Goal: Task Accomplishment & Management: Complete application form

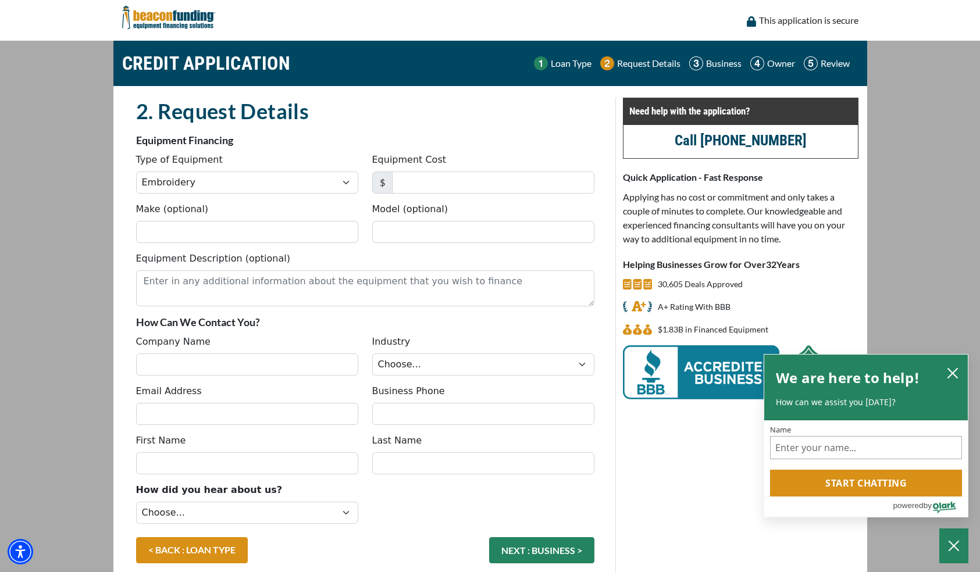
select select "1"
click at [254, 231] on input "Make (optional)" at bounding box center [247, 232] width 222 height 22
click at [952, 369] on icon "close chatbox" at bounding box center [953, 374] width 12 height 12
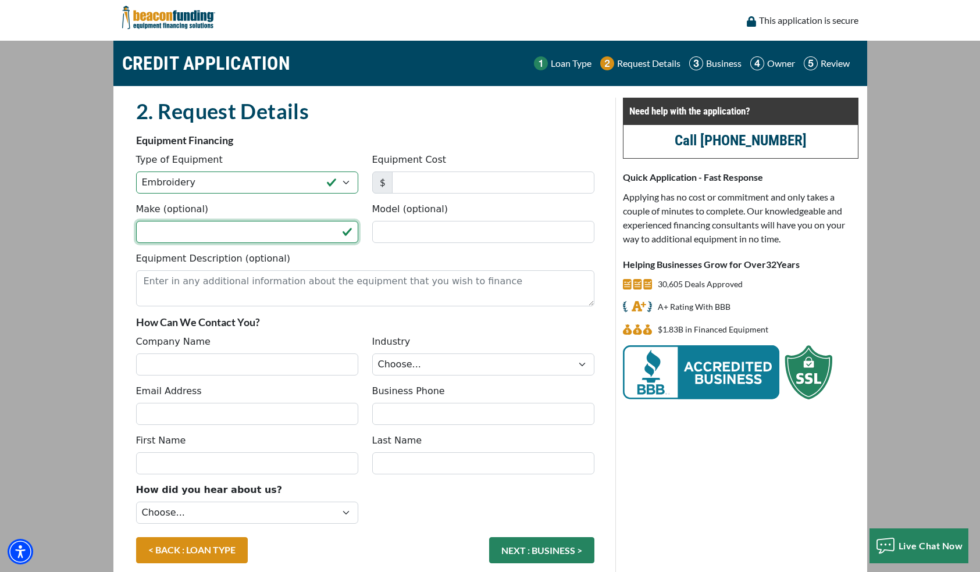
click at [218, 232] on input "Make (optional)" at bounding box center [247, 232] width 222 height 22
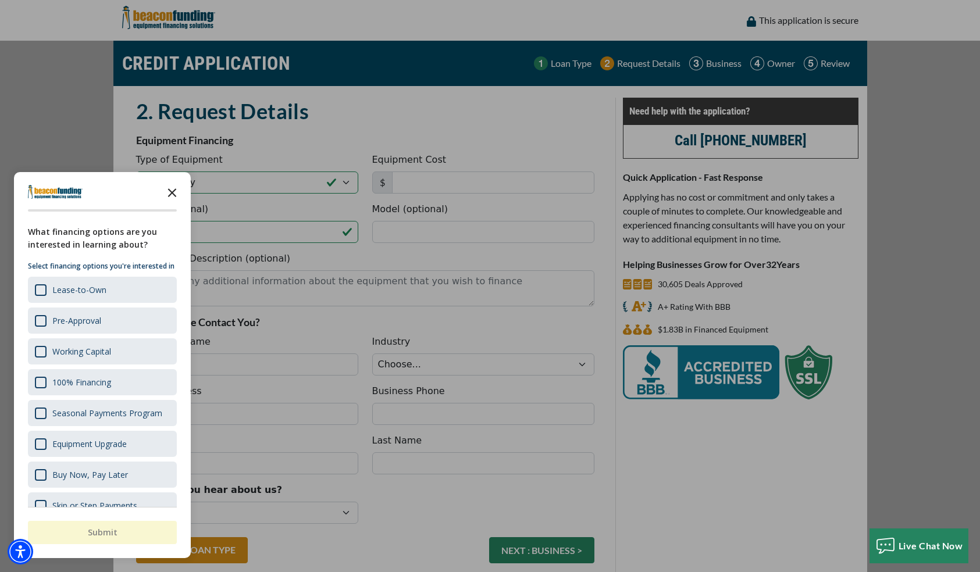
click at [168, 188] on icon "Close the survey" at bounding box center [171, 191] width 23 height 23
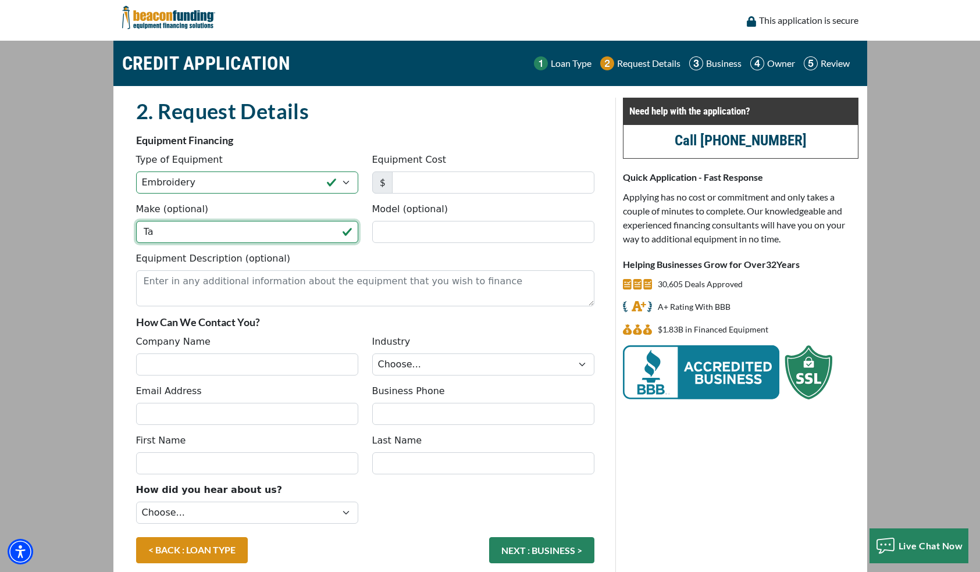
click at [172, 229] on input "Ta" at bounding box center [247, 232] width 222 height 22
type input "Tajima"
click at [434, 227] on input "Model (optional)" at bounding box center [483, 232] width 222 height 22
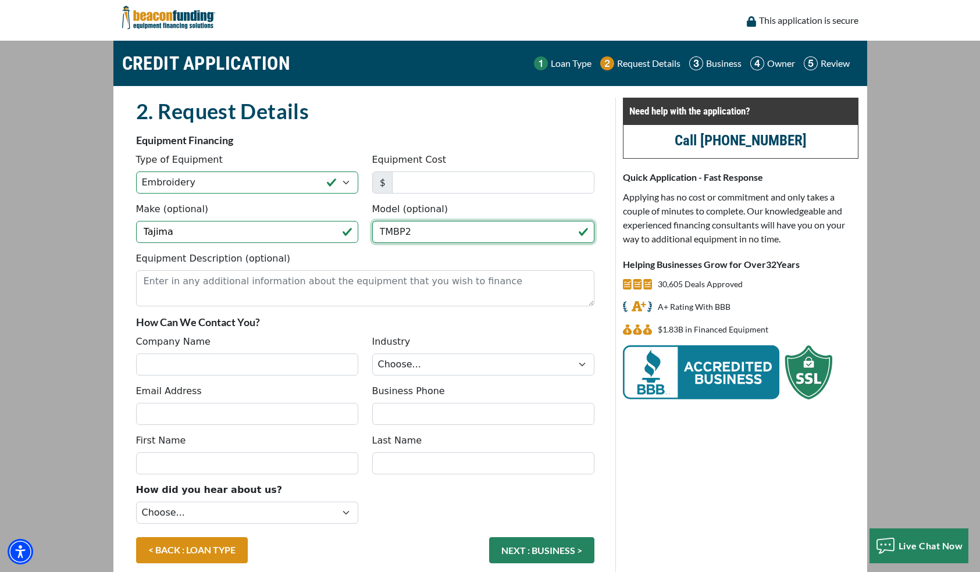
click at [432, 230] on input "TMBP2" at bounding box center [483, 232] width 222 height 22
drag, startPoint x: 432, startPoint y: 230, endPoint x: 374, endPoint y: 231, distance: 57.6
click at [374, 231] on input "TMBP2" at bounding box center [483, 232] width 222 height 22
type input "2 Single Head, 1 Six Head, 1 Eight Head"
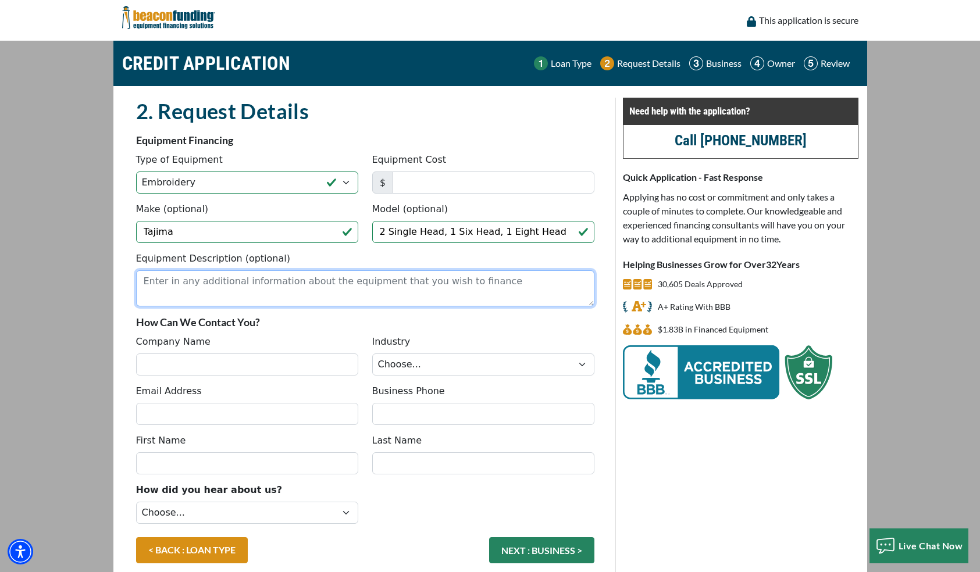
click at [330, 281] on textarea "Equipment Description (optional)" at bounding box center [365, 288] width 458 height 36
click at [236, 287] on textarea "Equipment Description (optional)" at bounding box center [365, 288] width 458 height 36
click at [185, 358] on input "Company Name" at bounding box center [247, 365] width 222 height 22
type input "Scott Herron"
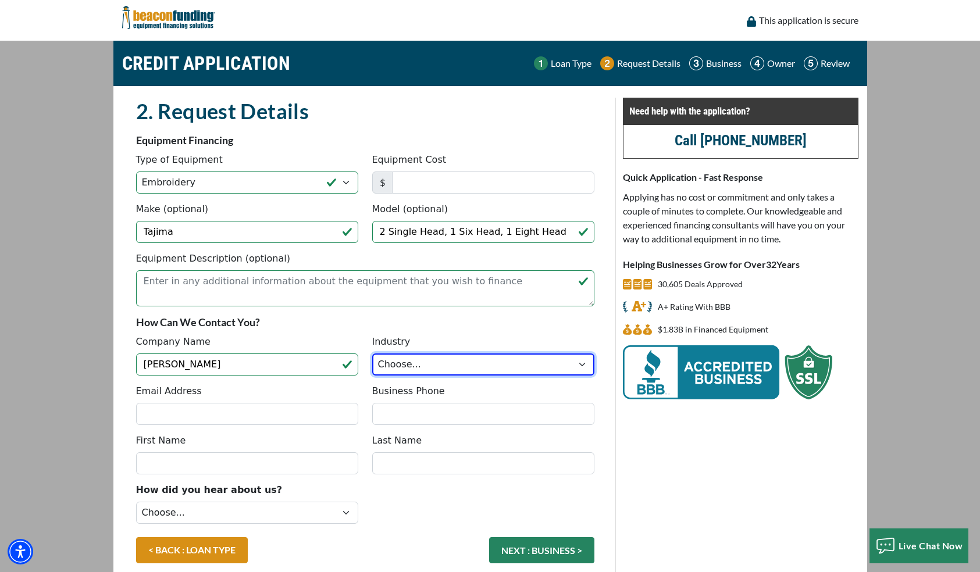
click at [567, 369] on select "Choose... Towing Landscape/Hardscape Decorated Apparel Septic Light Constructio…" at bounding box center [483, 365] width 222 height 22
select select "3"
click at [372, 354] on select "Choose... Towing Landscape/Hardscape Decorated Apparel Septic Light Constructio…" at bounding box center [483, 365] width 222 height 22
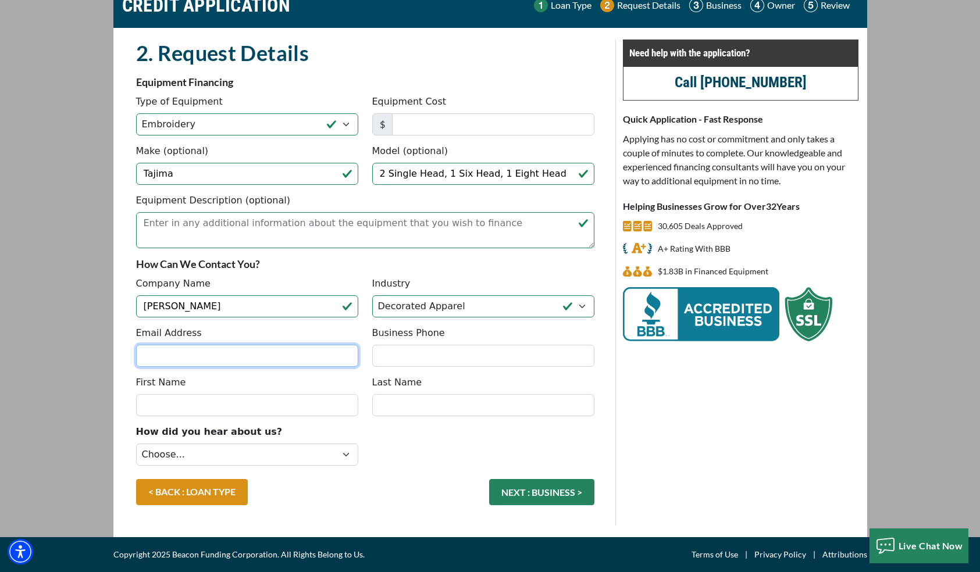
click at [258, 349] on input "Email Address" at bounding box center [247, 356] width 222 height 22
type input "SCOTT@IDENTITYSOURCE.COM"
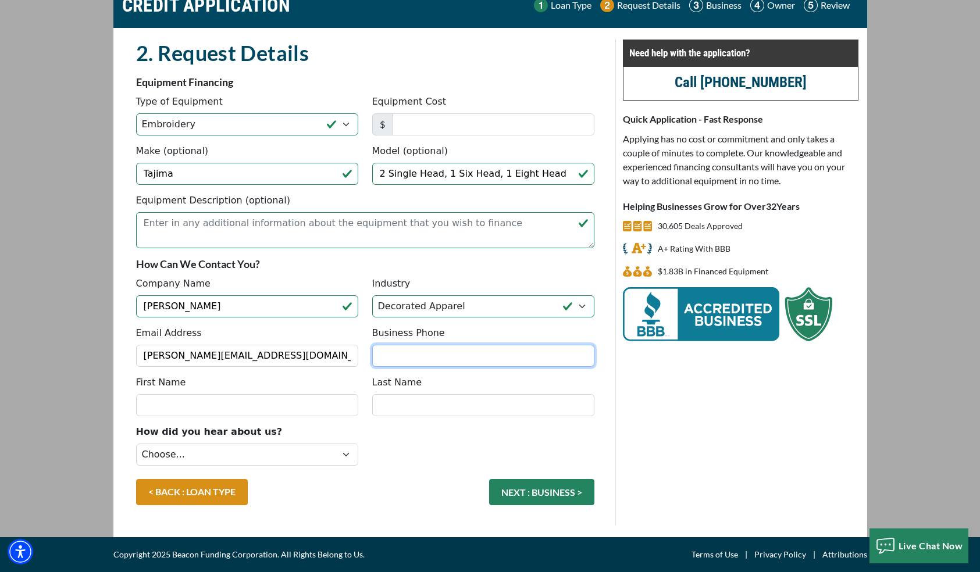
type input "7349682038"
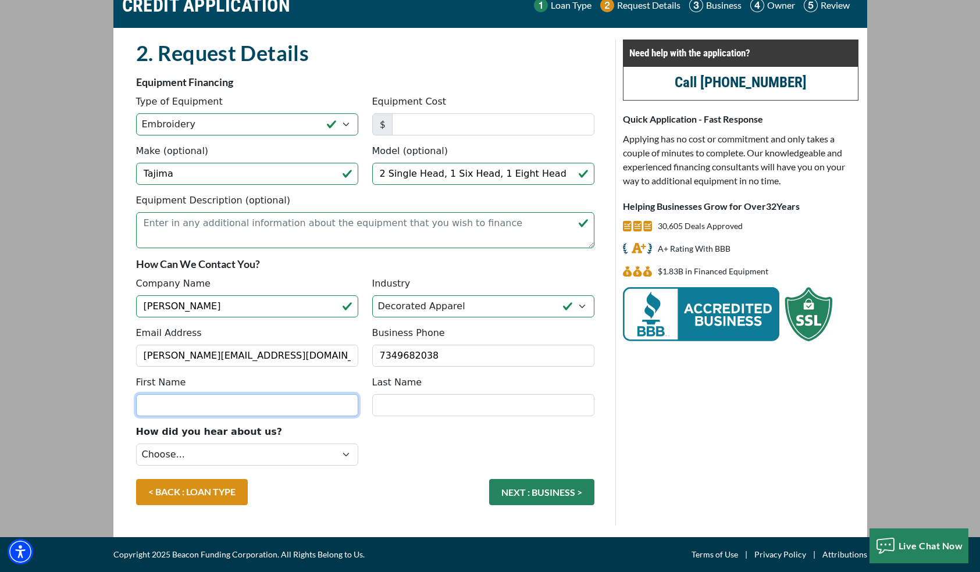
type input "Scott"
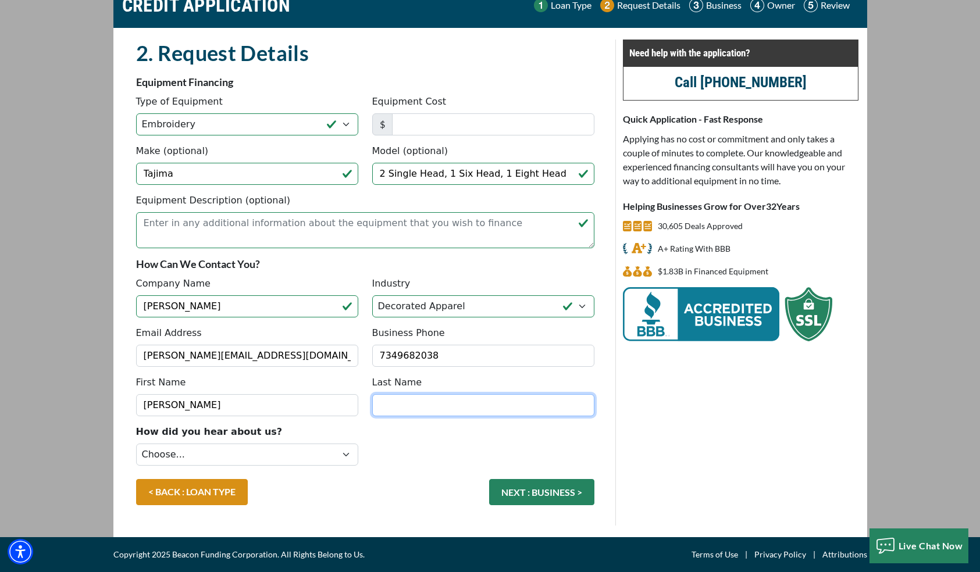
type input "Herron"
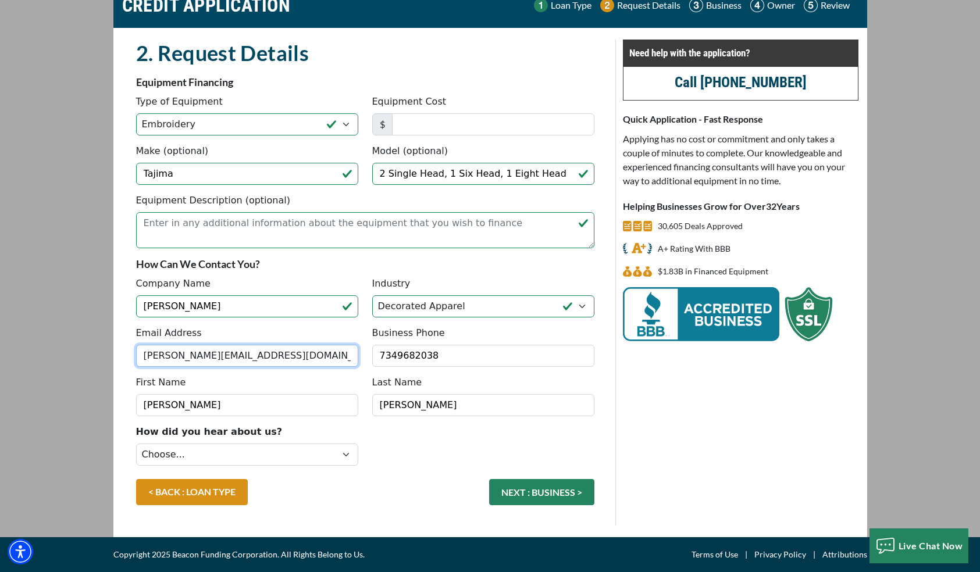
type input "(734) 968-2038"
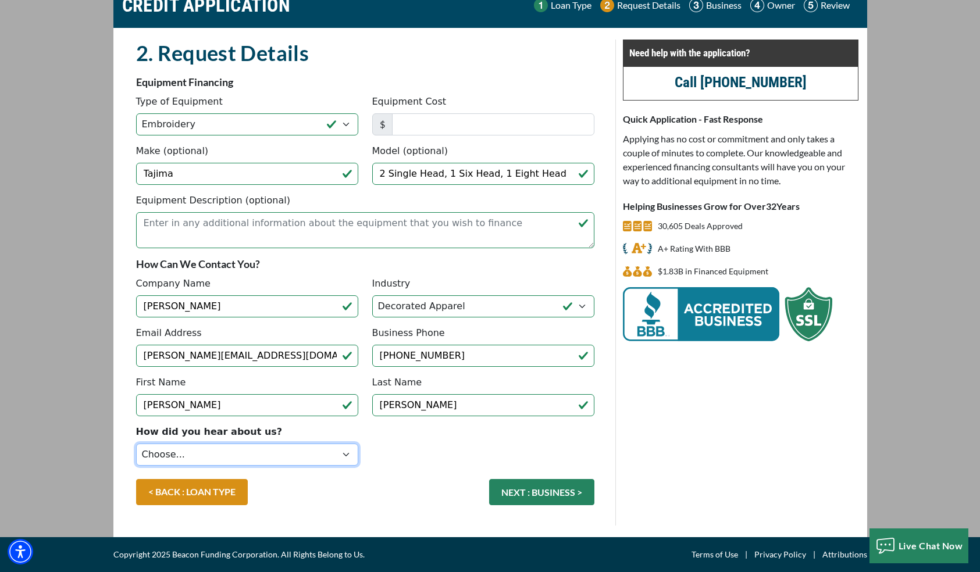
click at [210, 459] on select "Choose... Internet Search Vendor Referral Word of Mouth Client Referral Email E…" at bounding box center [247, 455] width 222 height 22
select select "1"
click at [136, 444] on select "Choose... Internet Search Vendor Referral Word of Mouth Client Referral Email E…" at bounding box center [247, 455] width 222 height 22
click at [534, 491] on button "NEXT : BUSINESS >" at bounding box center [541, 492] width 105 height 26
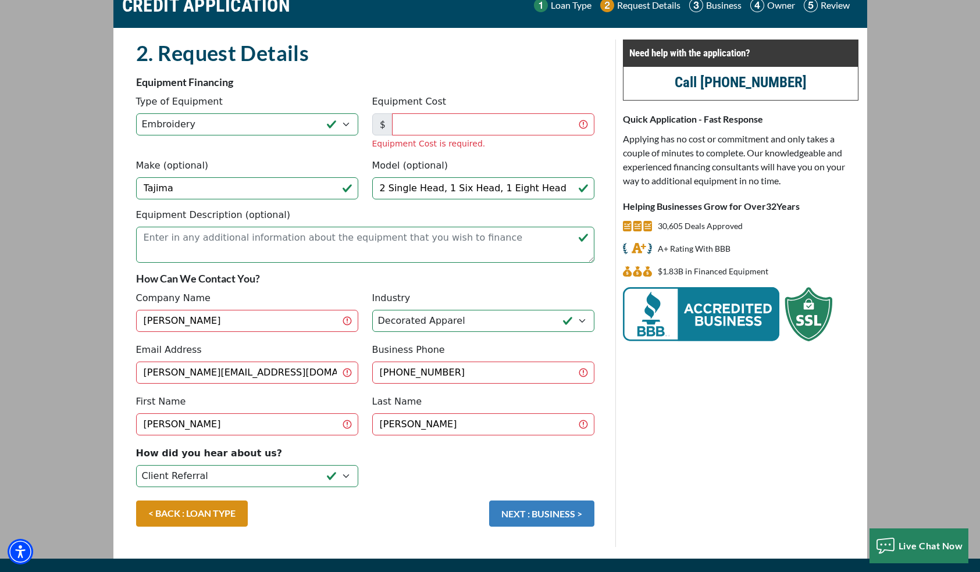
click at [526, 508] on button "NEXT : BUSINESS >" at bounding box center [541, 514] width 105 height 26
click at [400, 122] on input "Equipment Cost" at bounding box center [493, 124] width 202 height 22
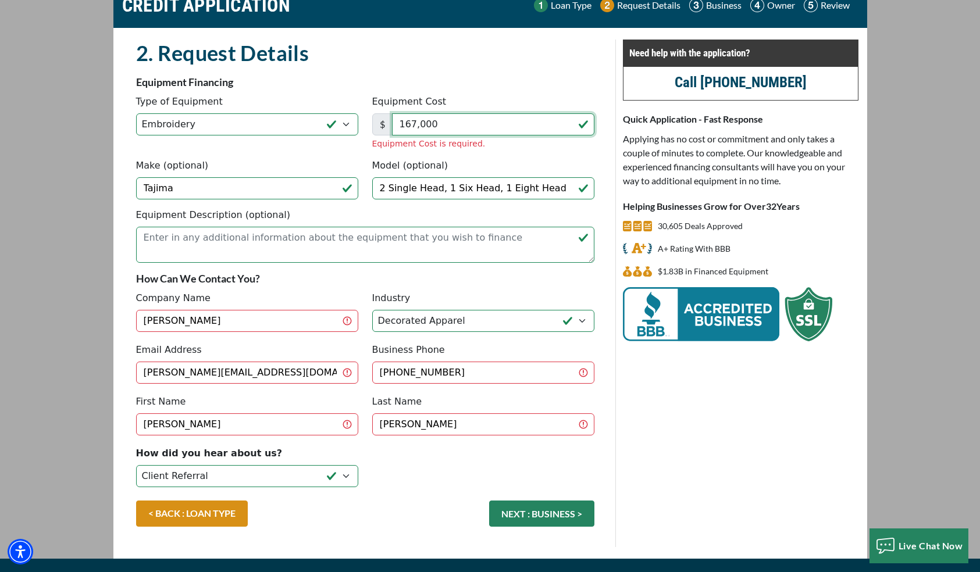
type input "167,000"
click at [893, 195] on main "CREDIT APPLICATION Loan Type Request Details Business Owner Review" at bounding box center [490, 271] width 980 height 576
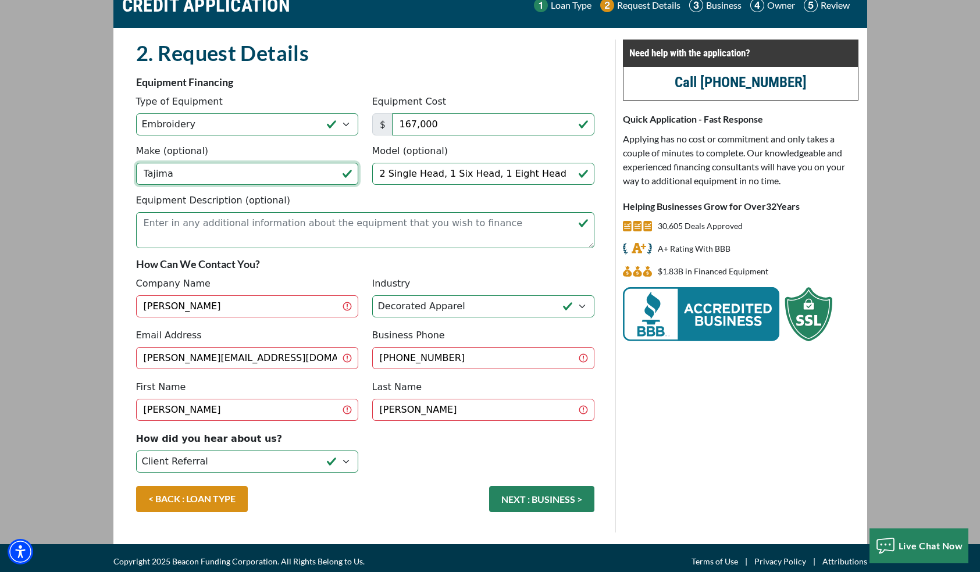
click at [224, 175] on input "Tajima" at bounding box center [247, 174] width 222 height 22
click at [186, 170] on input "Tajima" at bounding box center [247, 174] width 222 height 22
type input "Tajima TFMX"
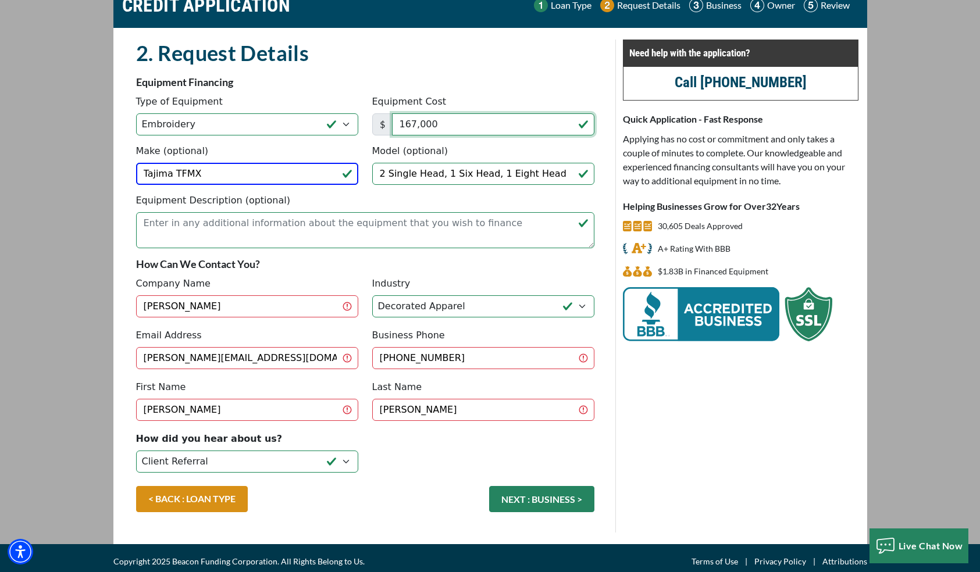
click at [445, 124] on input "167,000" at bounding box center [493, 124] width 202 height 22
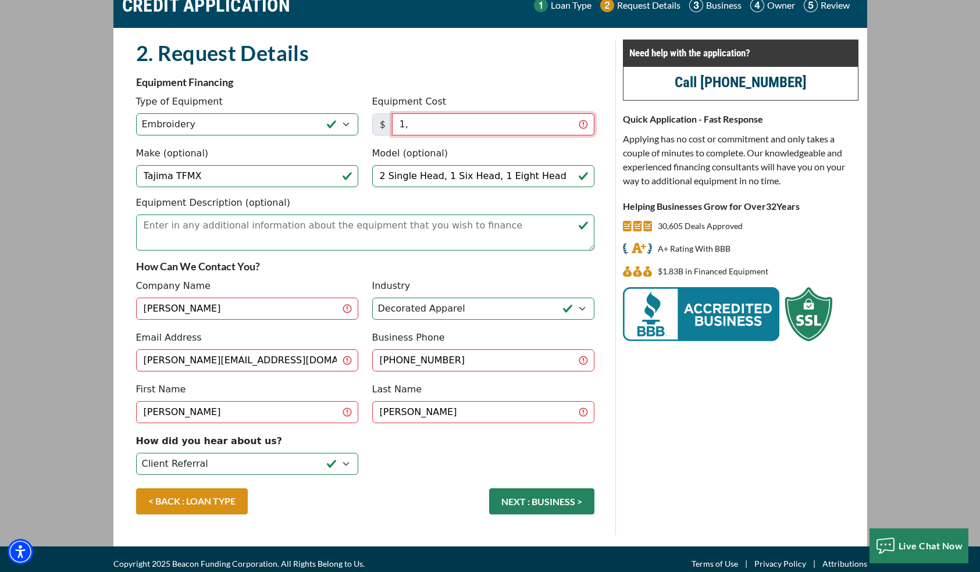
type input "1"
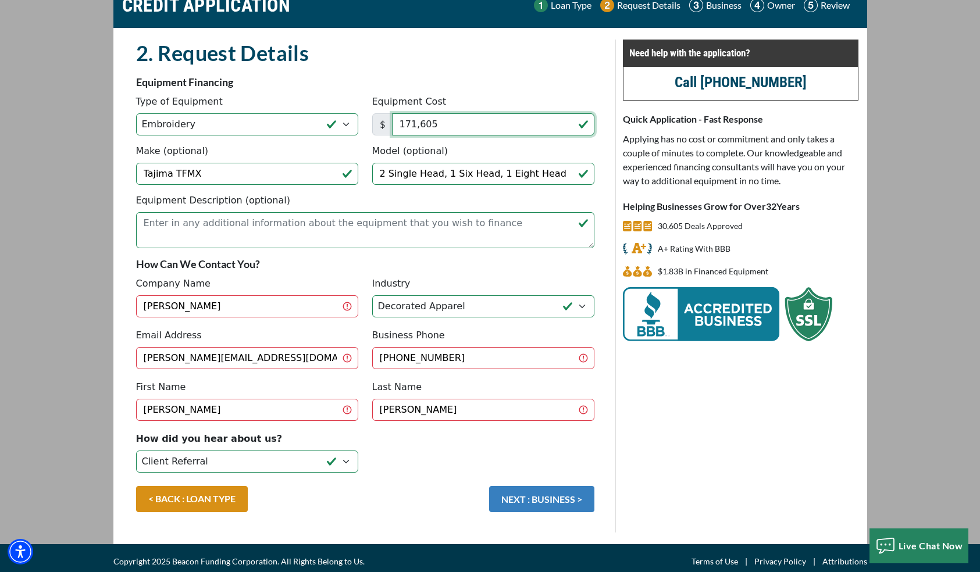
type input "171,605"
click at [554, 495] on button "NEXT : BUSINESS >" at bounding box center [541, 499] width 105 height 26
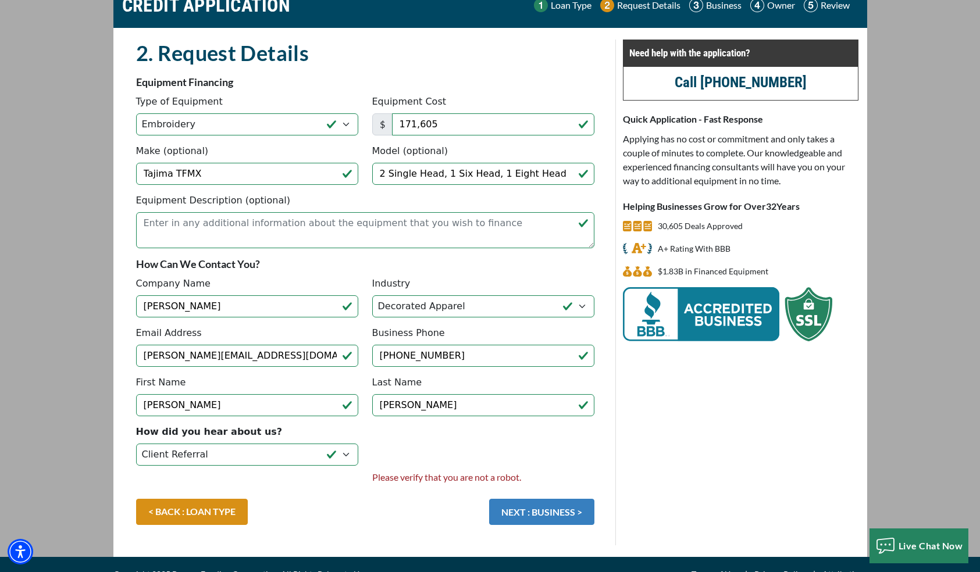
click at [561, 513] on button "NEXT : BUSINESS >" at bounding box center [541, 512] width 105 height 26
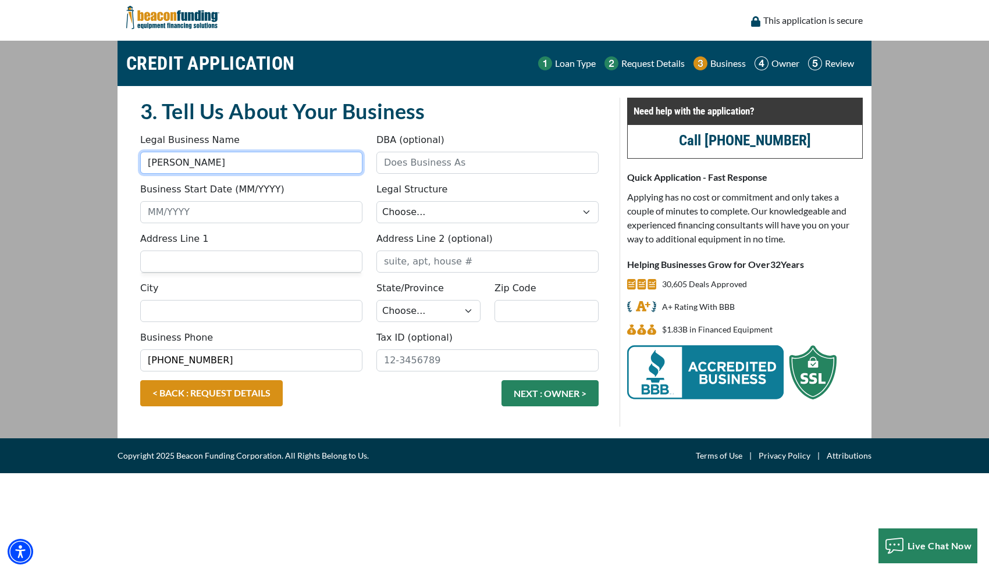
drag, startPoint x: 219, startPoint y: 152, endPoint x: 114, endPoint y: 174, distance: 107.5
click at [114, 174] on div "CREDIT APPLICATION Loan Type Request Details Business Owner Review" at bounding box center [494, 240] width 768 height 398
type input "Signature Imagewear dba Identity Source"
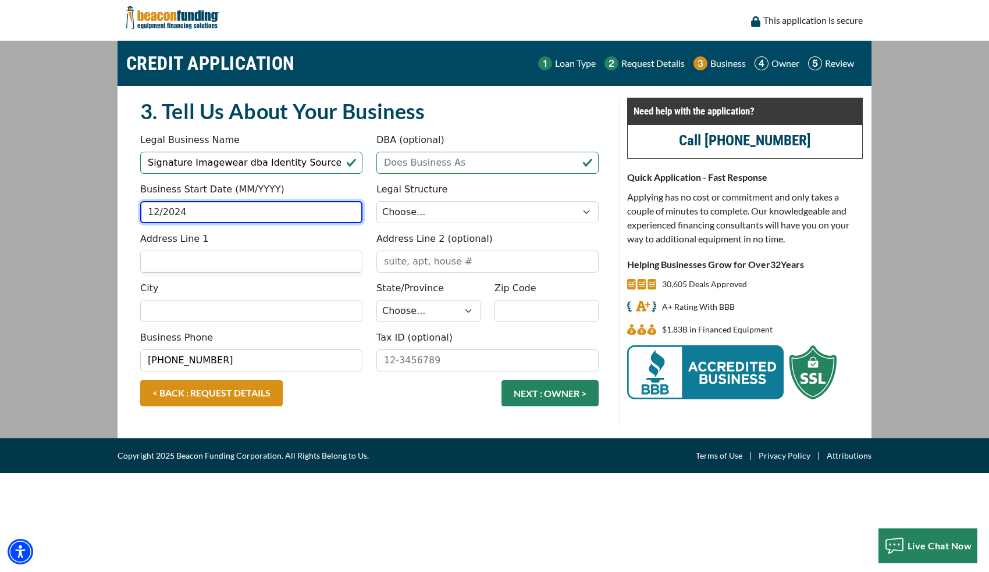
type input "12/2024"
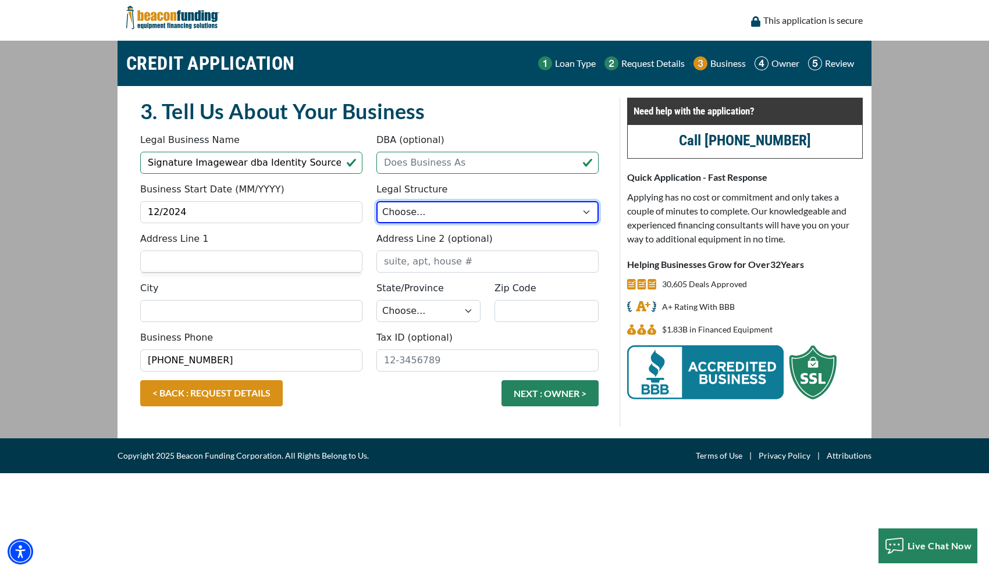
click at [413, 215] on select "Choose... Corporation LLC LLP Municipality Non-Profit Partnership Proprietorship" at bounding box center [487, 212] width 222 height 22
select select "1"
click at [376, 201] on select "Choose... Corporation LLC LLP Municipality Non-Profit Partnership Proprietorship" at bounding box center [487, 212] width 222 height 22
click at [183, 259] on input "Address Line 1" at bounding box center [251, 262] width 222 height 22
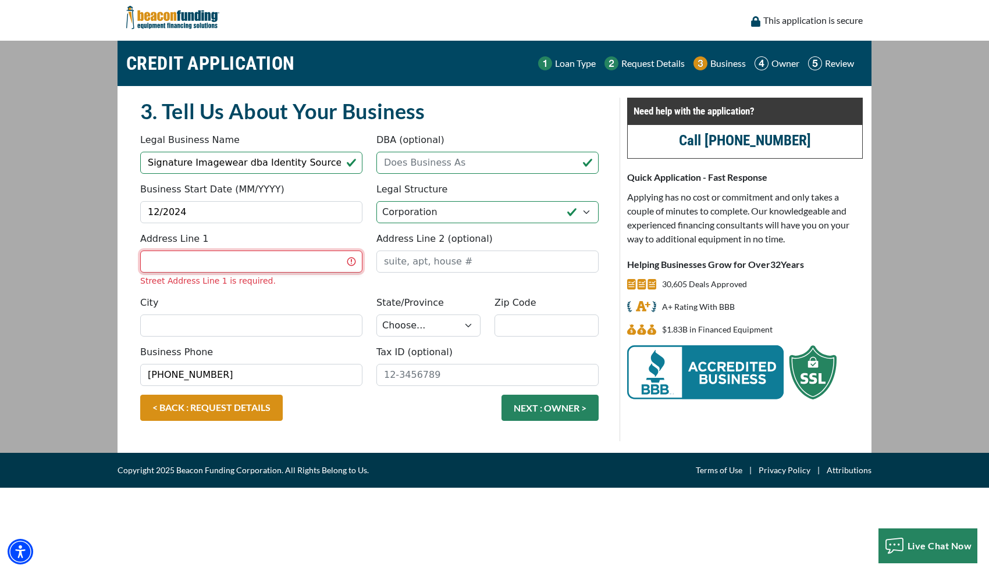
drag, startPoint x: 189, startPoint y: 258, endPoint x: 199, endPoint y: 133, distance: 124.8
click at [189, 258] on input "Address Line 1" at bounding box center [251, 262] width 222 height 22
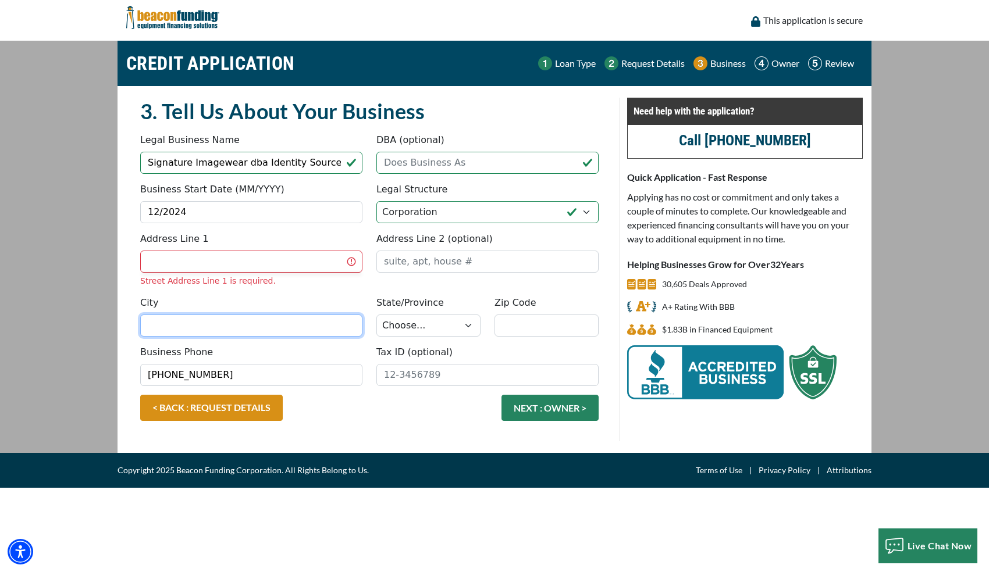
click at [172, 325] on input "City" at bounding box center [251, 326] width 222 height 22
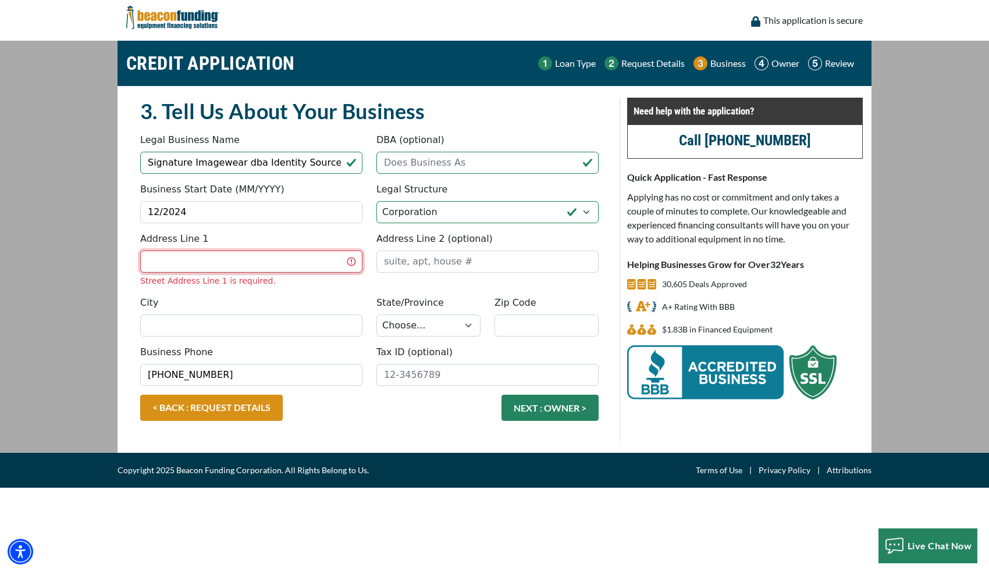
click at [195, 263] on input "Address Line 1" at bounding box center [251, 262] width 222 height 22
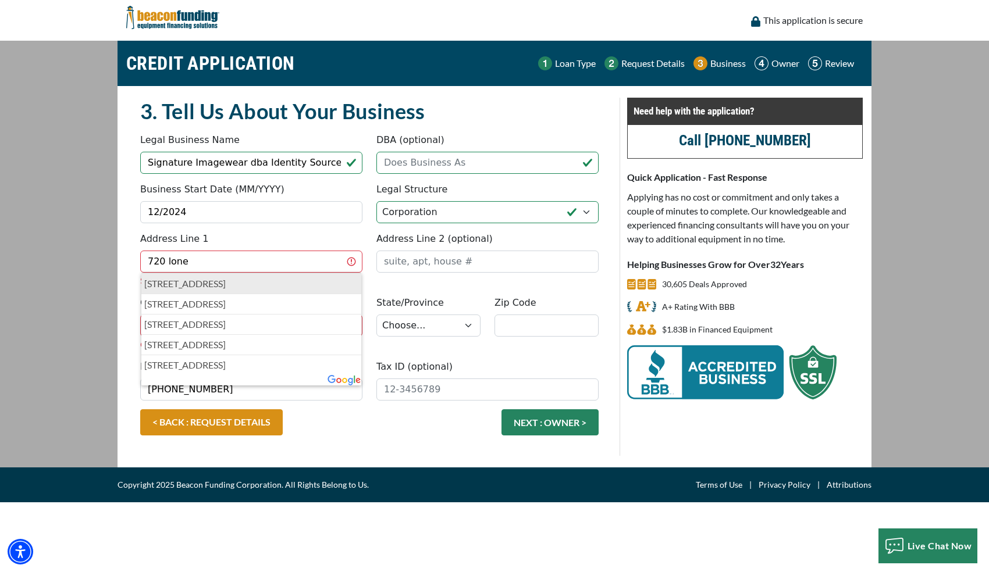
click at [204, 283] on p "[STREET_ADDRESS]" at bounding box center [251, 284] width 214 height 14
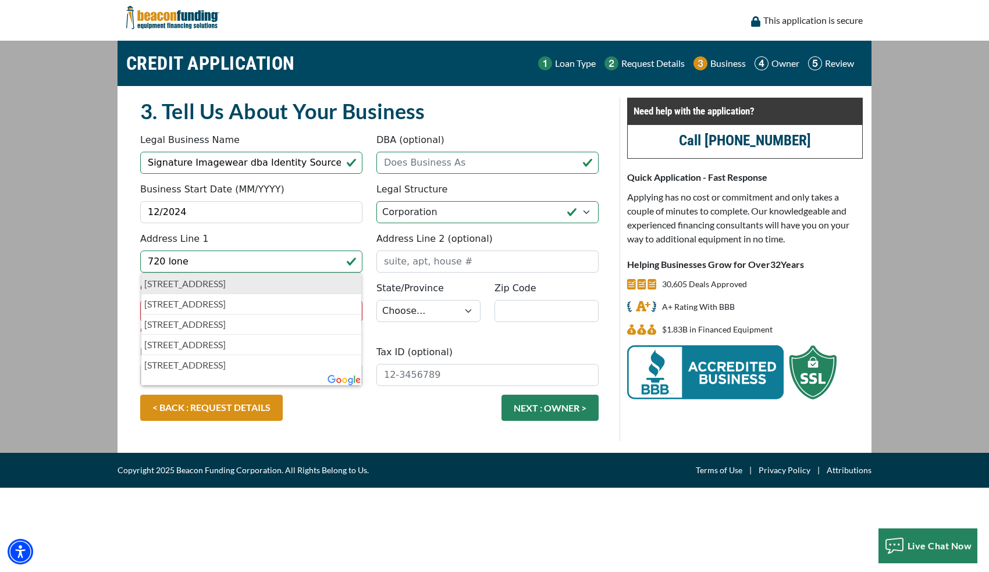
type input "[STREET_ADDRESS]"
type input "[GEOGRAPHIC_DATA]"
select select "24"
type input "48304"
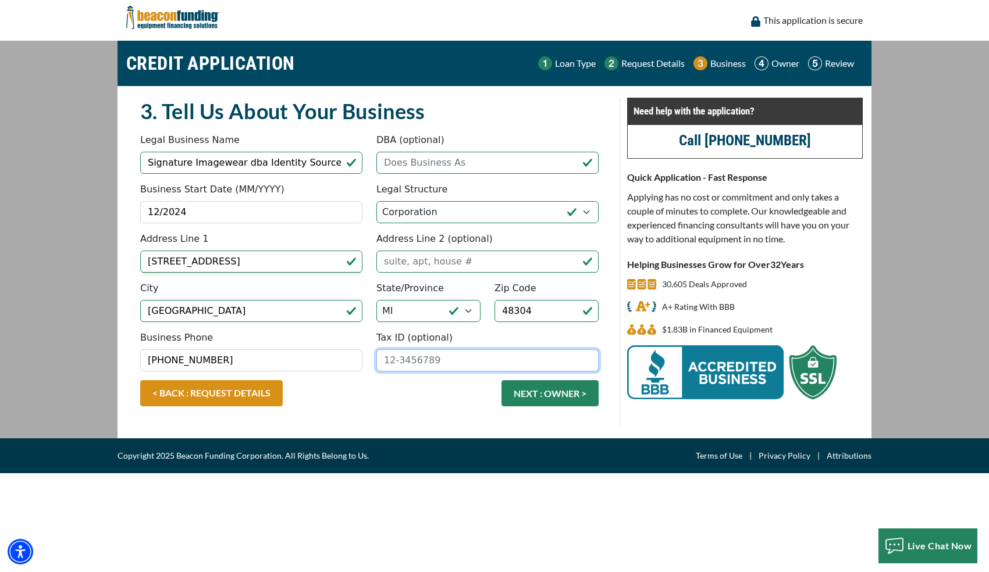
drag, startPoint x: 468, startPoint y: 360, endPoint x: 372, endPoint y: 364, distance: 96.0
click at [374, 363] on div "Tax ID (optional)" at bounding box center [487, 351] width 236 height 41
click at [416, 358] on input "Tax ID (optional)" at bounding box center [487, 360] width 222 height 22
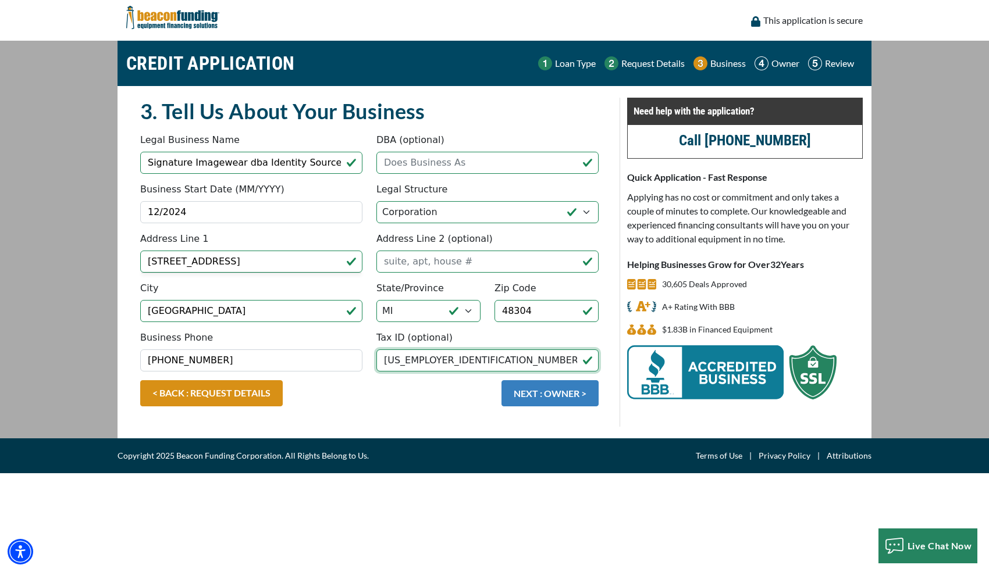
type input "33-2409191"
click at [567, 393] on button "NEXT : OWNER >" at bounding box center [549, 393] width 97 height 26
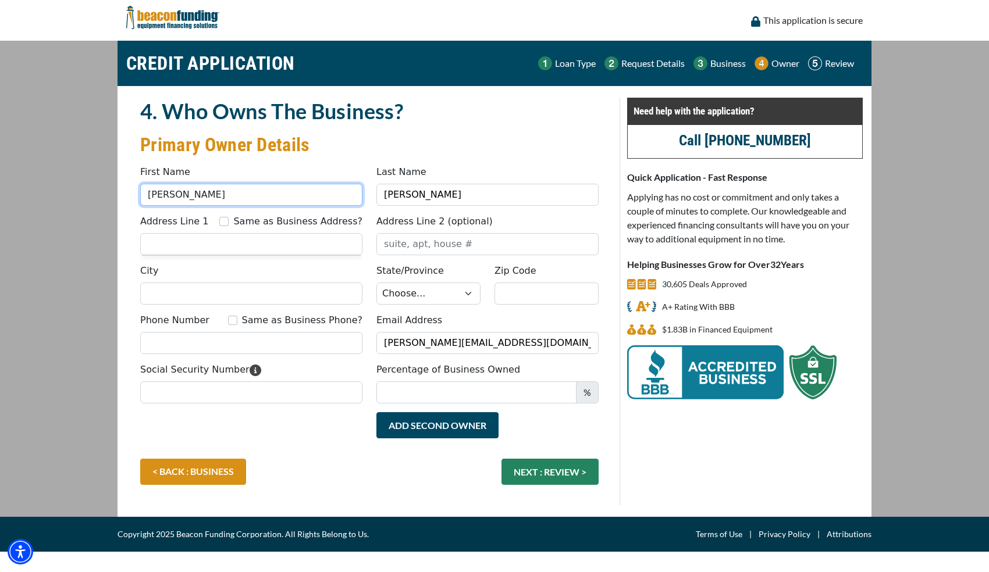
drag, startPoint x: 193, startPoint y: 203, endPoint x: 122, endPoint y: 198, distance: 71.1
click at [122, 198] on div "4. Who Owns The Business? Primary Owner Details Something went wrong, please tr…" at bounding box center [369, 302] width 500 height 408
type input "[PERSON_NAME]"
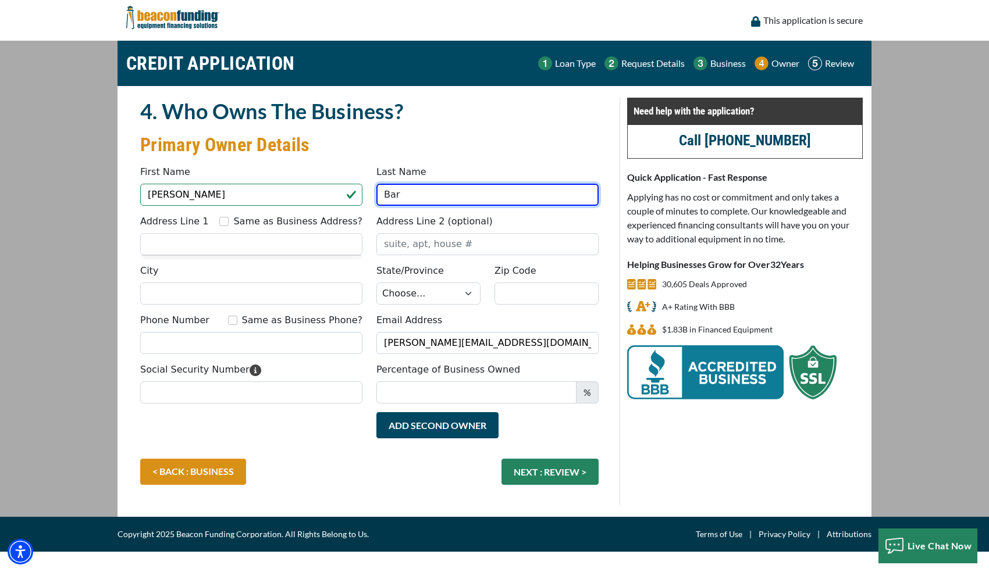
type input "[PERSON_NAME]"
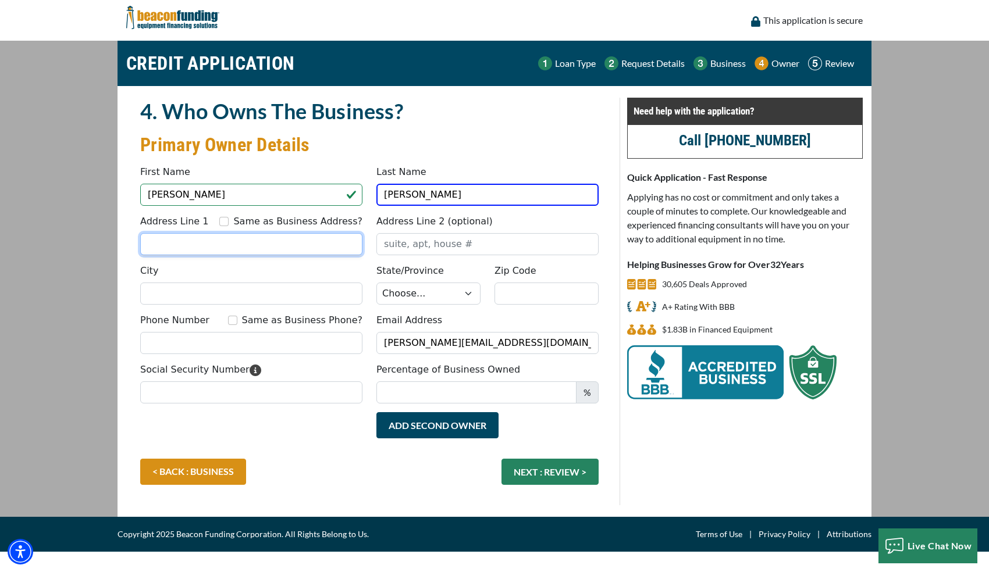
click at [215, 242] on input "Address Line 1" at bounding box center [251, 244] width 222 height 22
type input "[STREET_ADDRESS]"
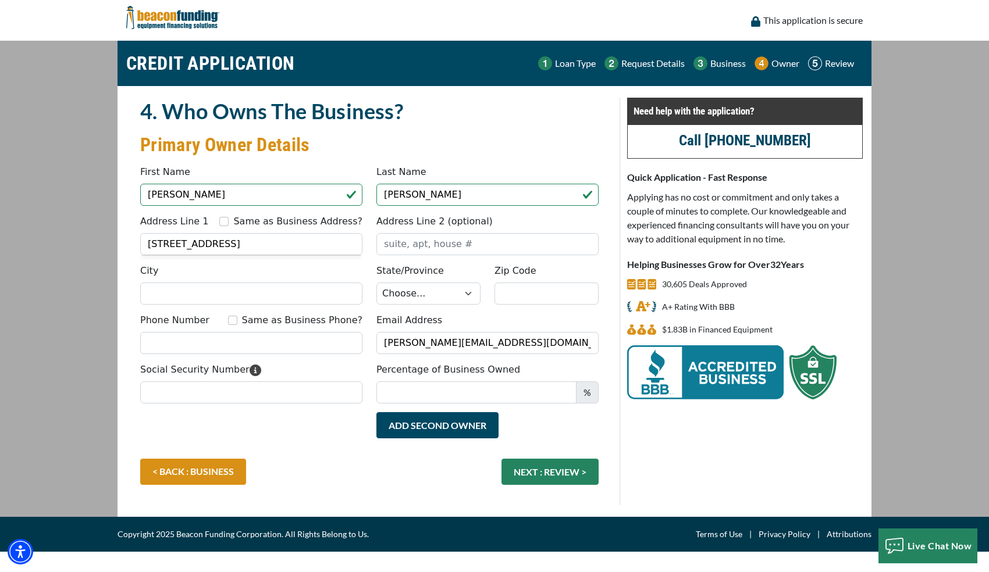
type input "[GEOGRAPHIC_DATA]"
select select "24"
type input "48304"
type input "Sig"
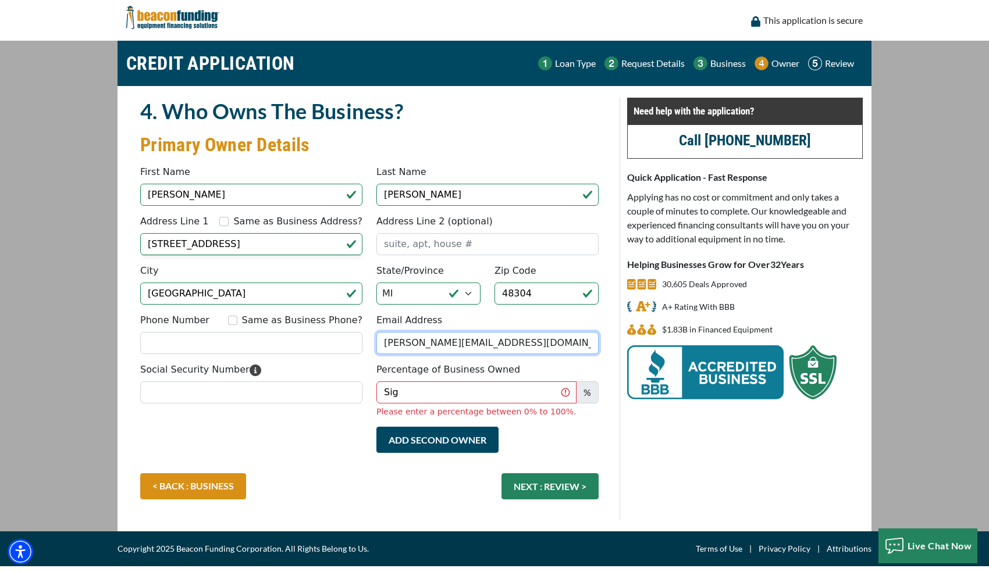
drag, startPoint x: 549, startPoint y: 341, endPoint x: 331, endPoint y: 359, distance: 218.2
click at [332, 359] on div "Phone Number Same as Business Phone? Email Address SCOTT@IDENTITYSOURCE.COM" at bounding box center [369, 337] width 472 height 49
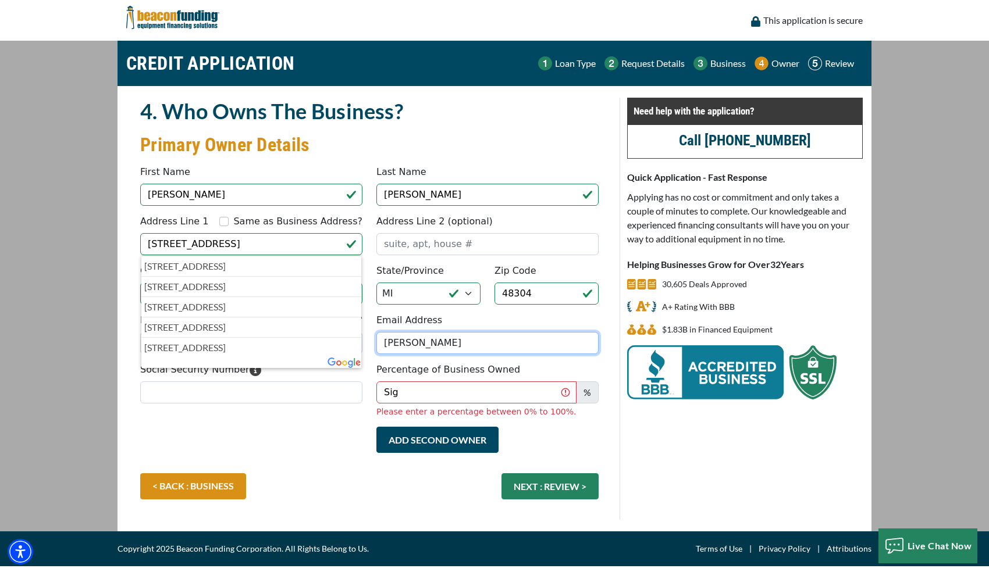
type input "jake@thebarnettgrp.com"
drag, startPoint x: 426, startPoint y: 395, endPoint x: 370, endPoint y: 395, distance: 55.8
click at [370, 395] on div "Percentage of Business Owned Sig % Please enter a percentage between 0% to 100%." at bounding box center [487, 390] width 236 height 55
type input "60"
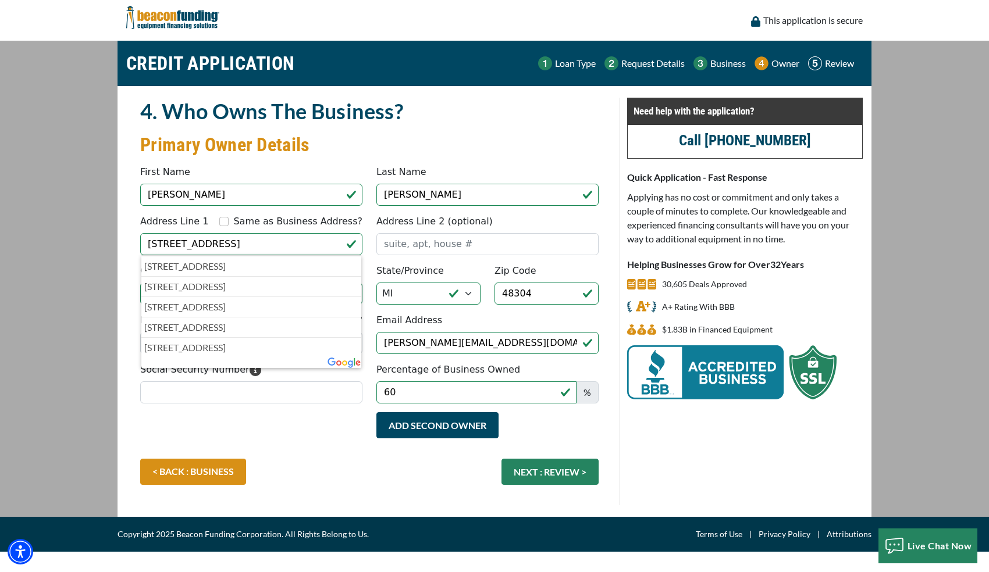
click at [337, 426] on fieldset "4. Who Owns The Business? Primary Owner Details Something went wrong, please tr…" at bounding box center [369, 302] width 472 height 408
click at [199, 266] on p "720 Lone Pine Road, Bloomfield Hills, MI, USA" at bounding box center [251, 266] width 214 height 14
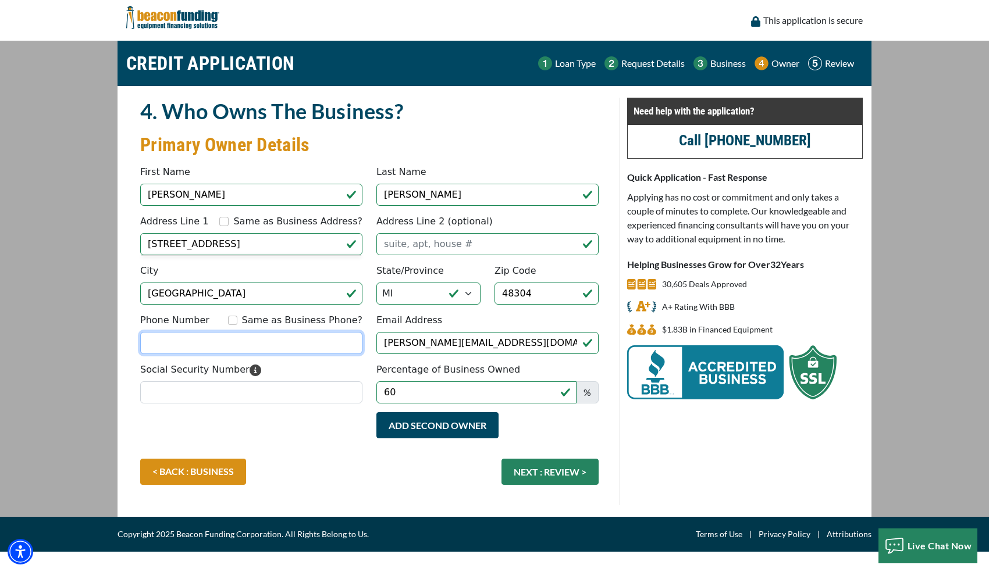
click at [198, 338] on input "Phone Number" at bounding box center [251, 343] width 222 height 22
click at [185, 343] on input "Phone Number" at bounding box center [251, 343] width 222 height 22
type input "(248) 877-4474"
click at [312, 462] on div "< BACK : BUSINESS NEXT : REVIEW >" at bounding box center [369, 478] width 472 height 38
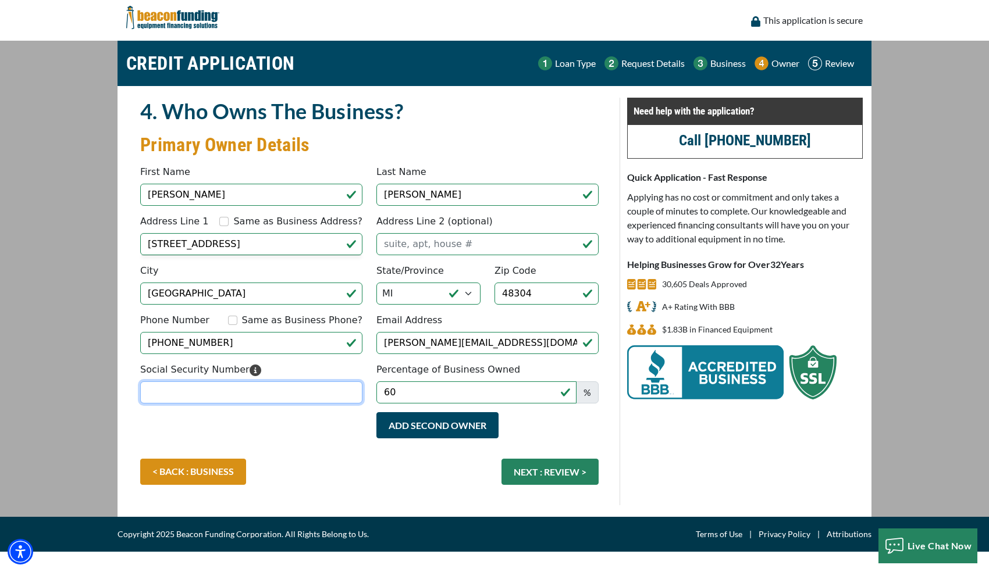
click at [265, 399] on input "Social Security Number" at bounding box center [251, 392] width 222 height 22
click at [188, 390] on input "Social Security Number" at bounding box center [251, 392] width 222 height 22
click at [188, 396] on input "Social Security Number" at bounding box center [251, 392] width 222 height 22
click at [187, 392] on input "Social Security Number" at bounding box center [251, 392] width 222 height 22
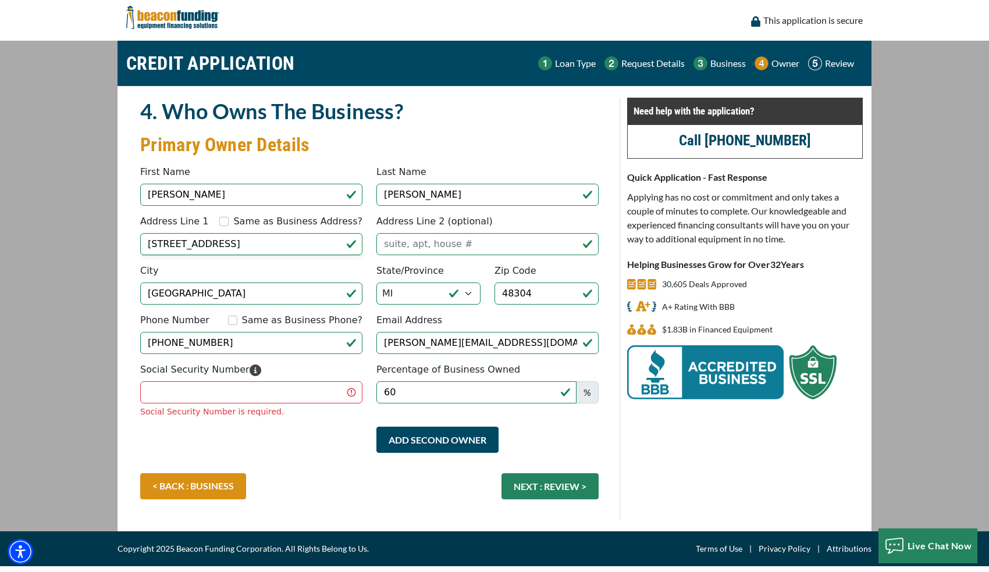
click at [294, 423] on fieldset "4. Who Owns The Business? Primary Owner Details Something went wrong, please tr…" at bounding box center [369, 309] width 472 height 422
click at [241, 395] on input "Social Security Number" at bounding box center [251, 392] width 222 height 22
click at [170, 393] on input "Social Security Number" at bounding box center [251, 392] width 222 height 22
type input "362-13-8071"
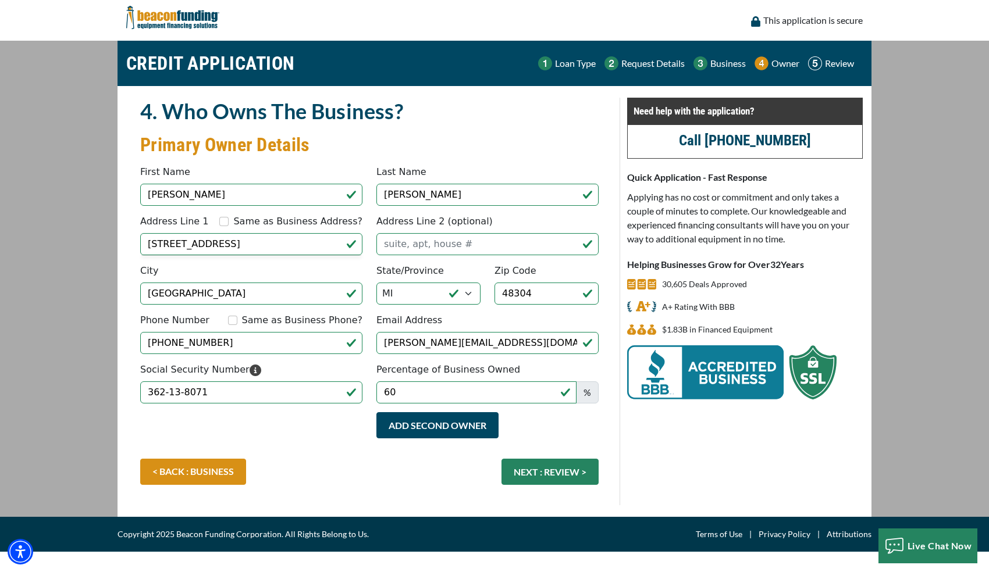
click at [527, 484] on button "NEXT : REVIEW >" at bounding box center [549, 472] width 97 height 26
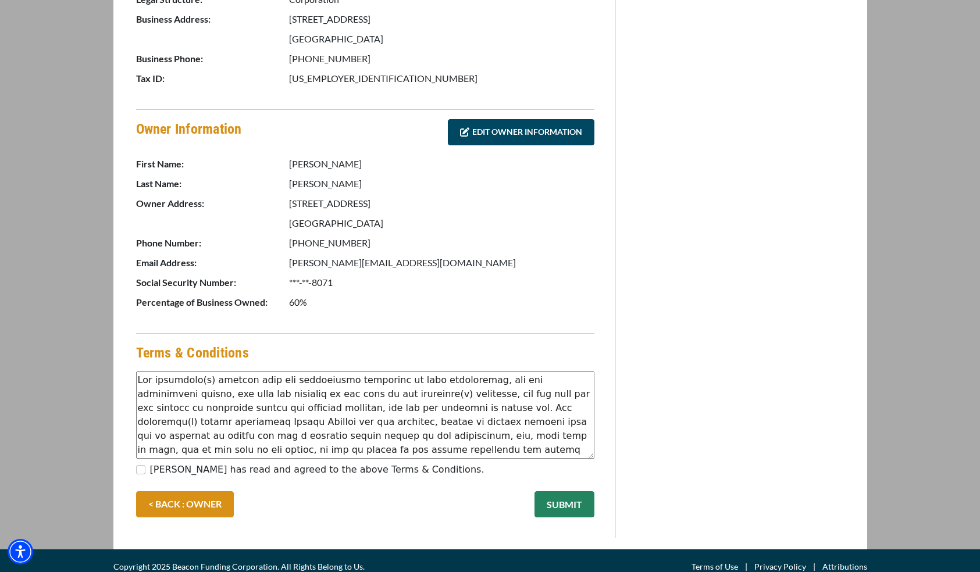
scroll to position [473, 0]
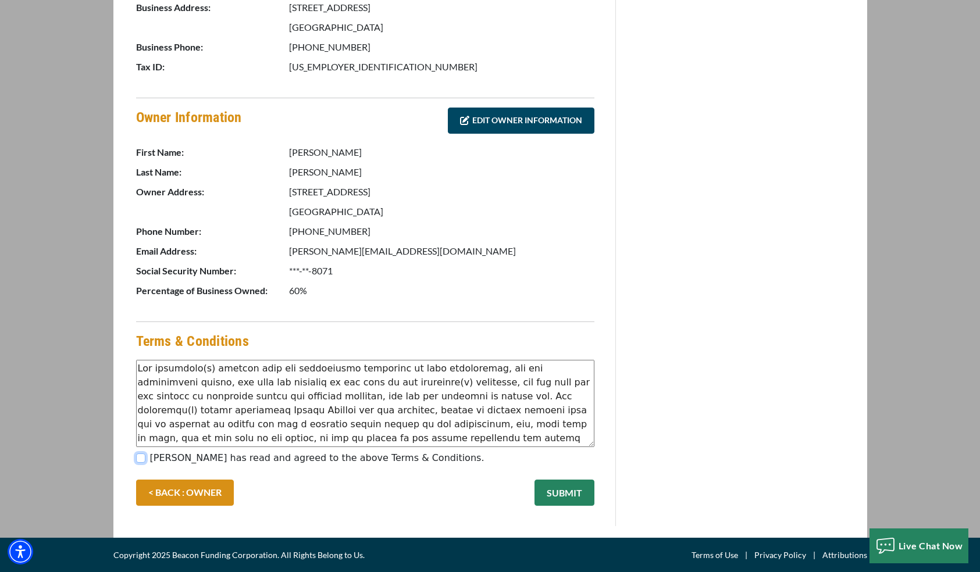
click at [141, 456] on input "Jake Barnett has read and agreed to the above Terms & Conditions." at bounding box center [140, 458] width 9 height 9
checkbox input "true"
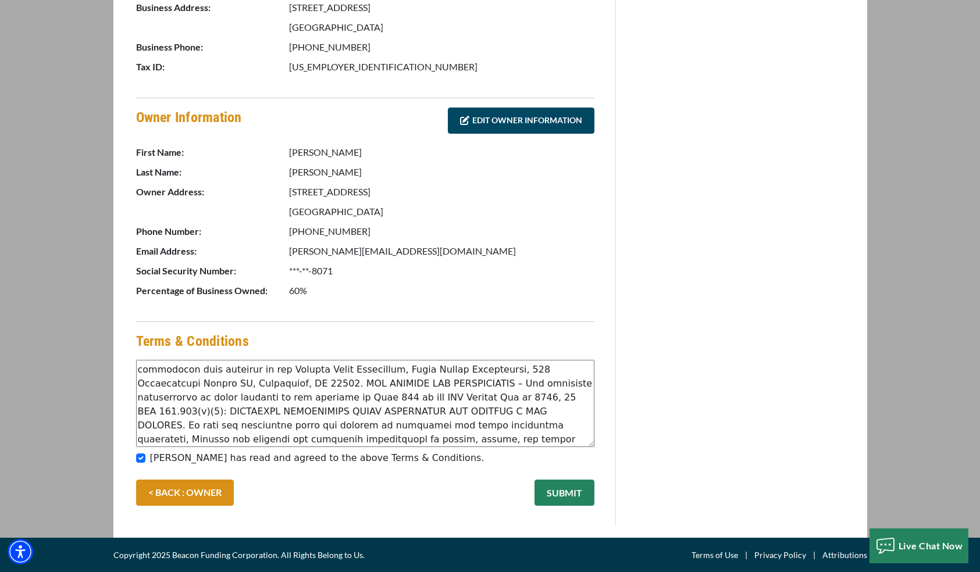
scroll to position [307, 0]
click at [572, 491] on button "SUBMIT" at bounding box center [564, 493] width 60 height 26
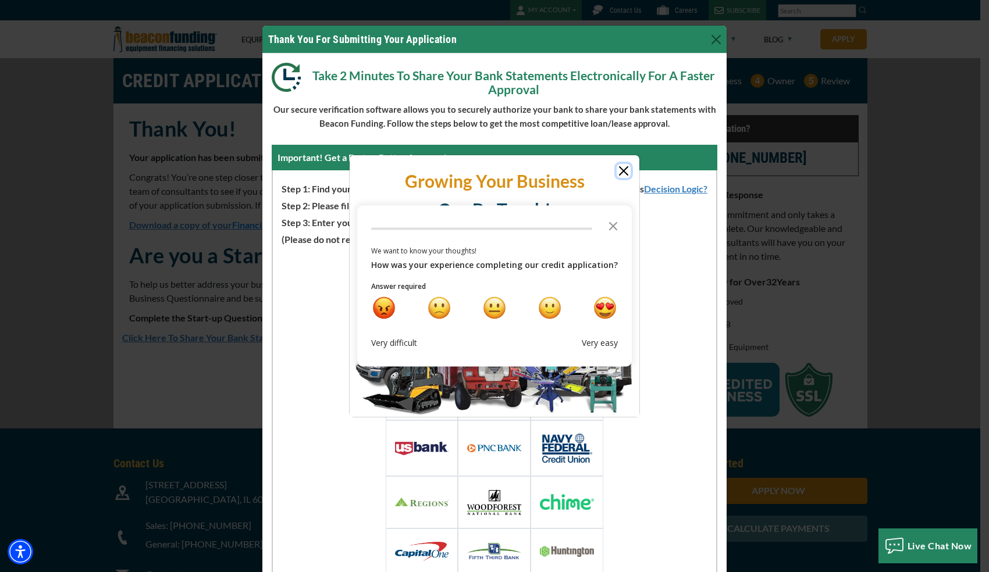
click at [622, 168] on button "Close" at bounding box center [623, 171] width 14 height 14
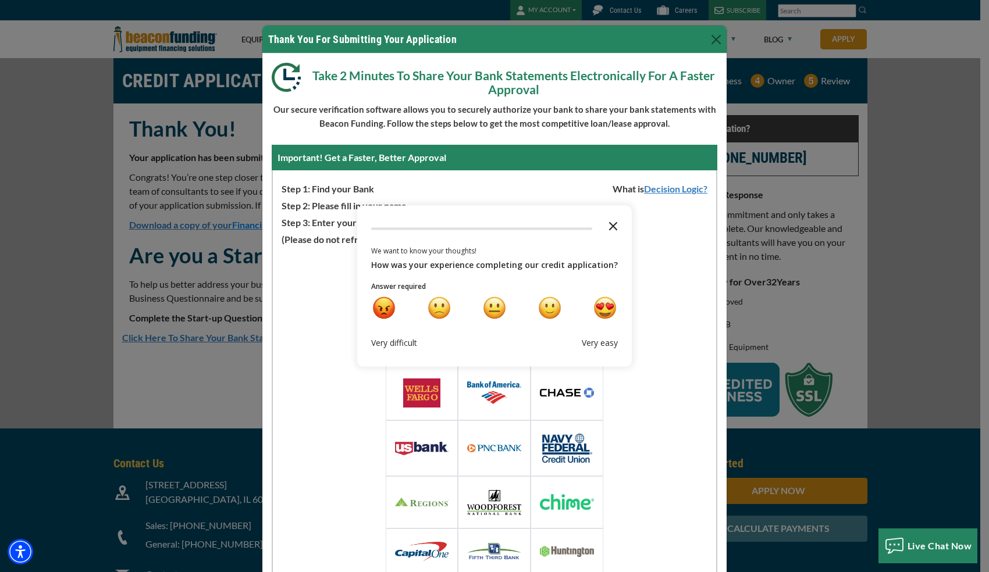
click at [609, 224] on polygon "Close the survey" at bounding box center [613, 226] width 9 height 9
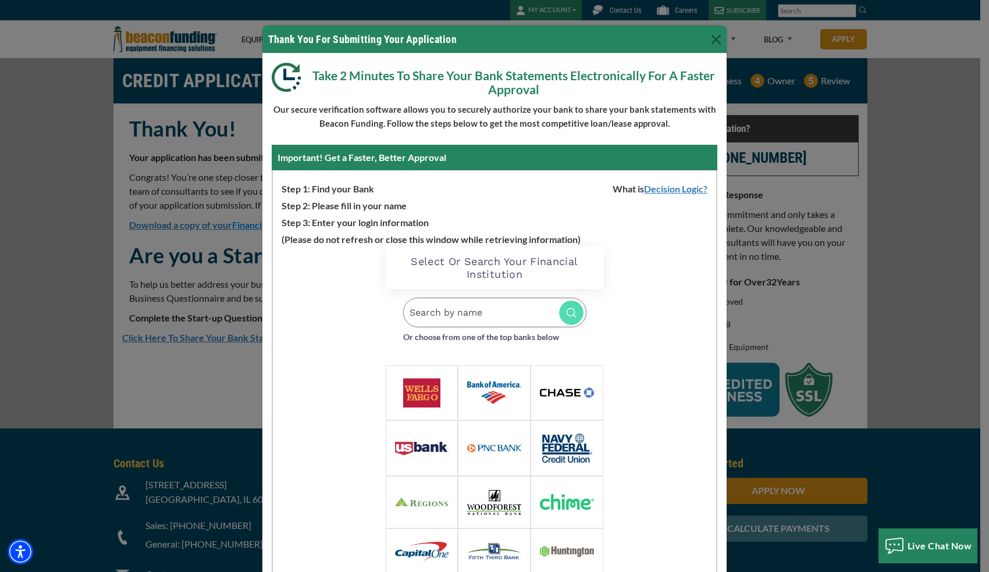
click at [58, 120] on div "Thank You For Submitting Your Application Take 2 Minutes To Share Your Bank Sta…" at bounding box center [494, 286] width 989 height 572
